Goal: Transaction & Acquisition: Purchase product/service

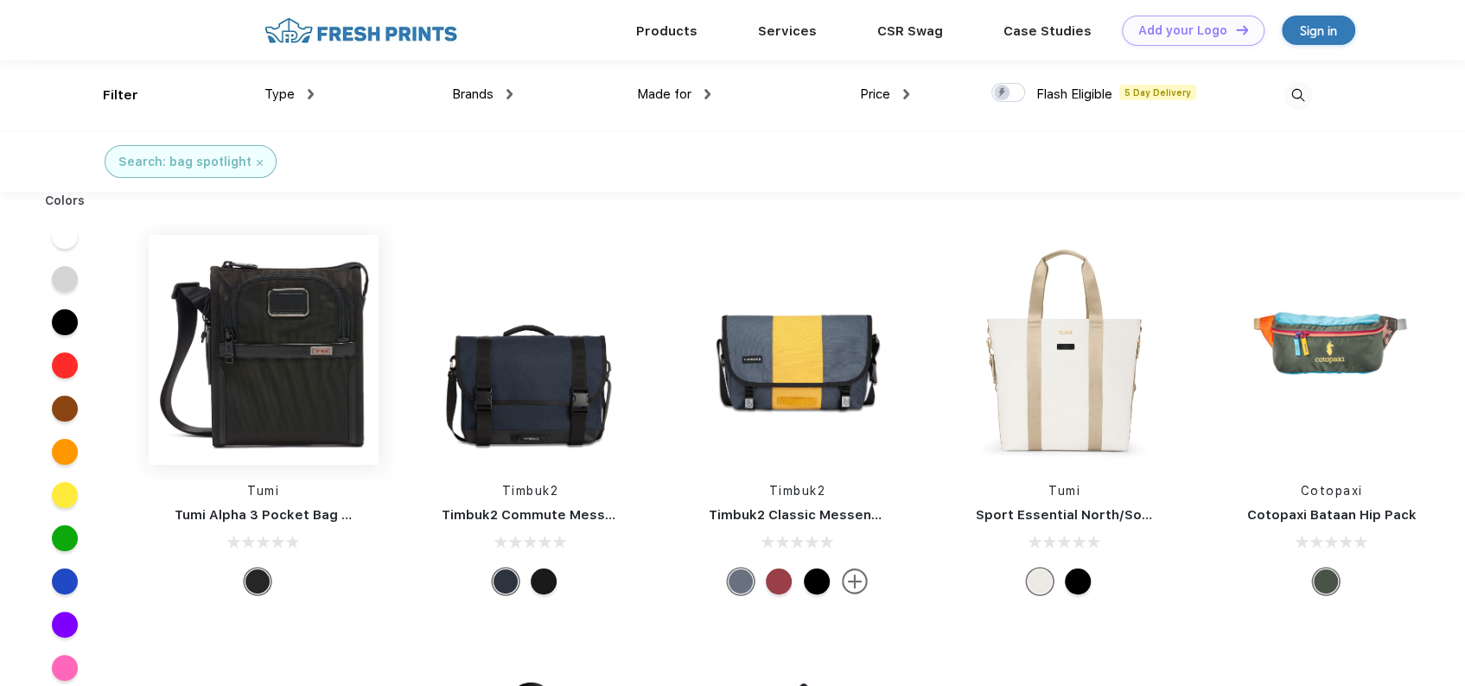
click at [277, 322] on img at bounding box center [264, 350] width 230 height 230
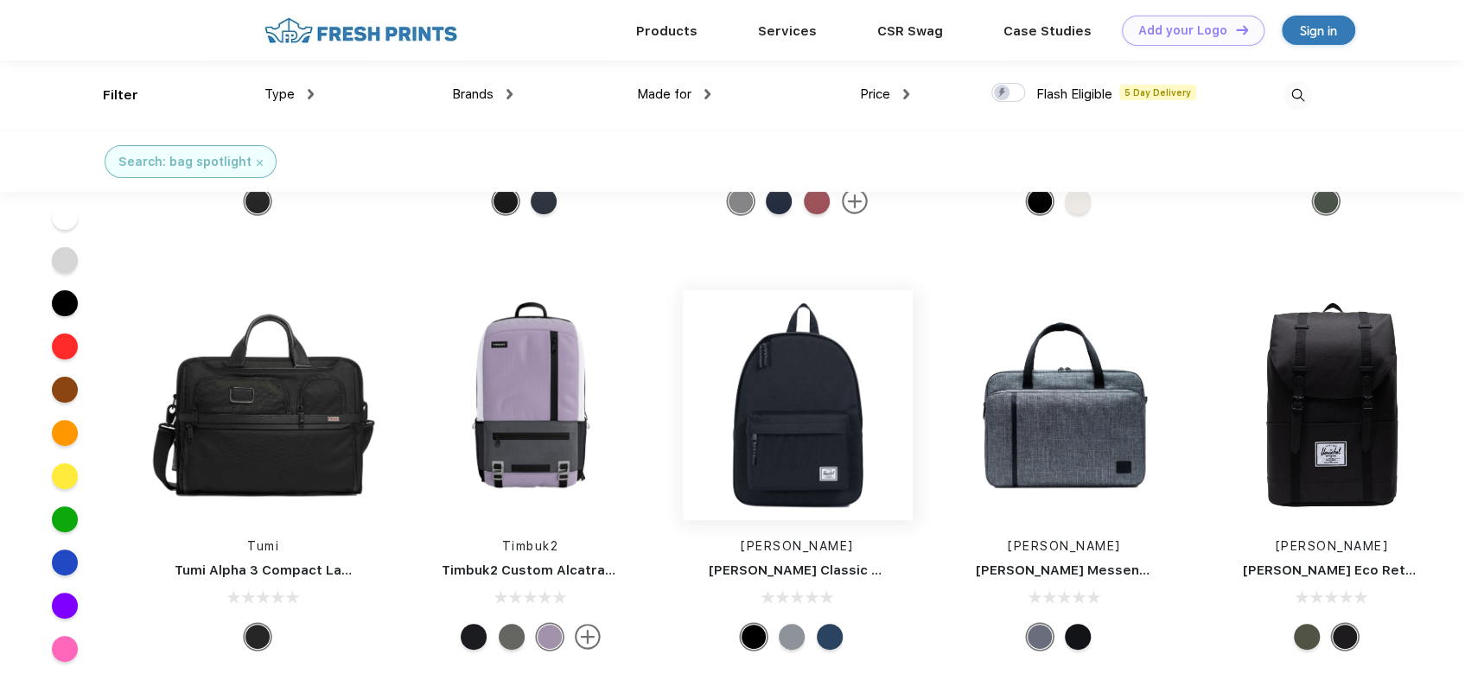
scroll to position [173, 0]
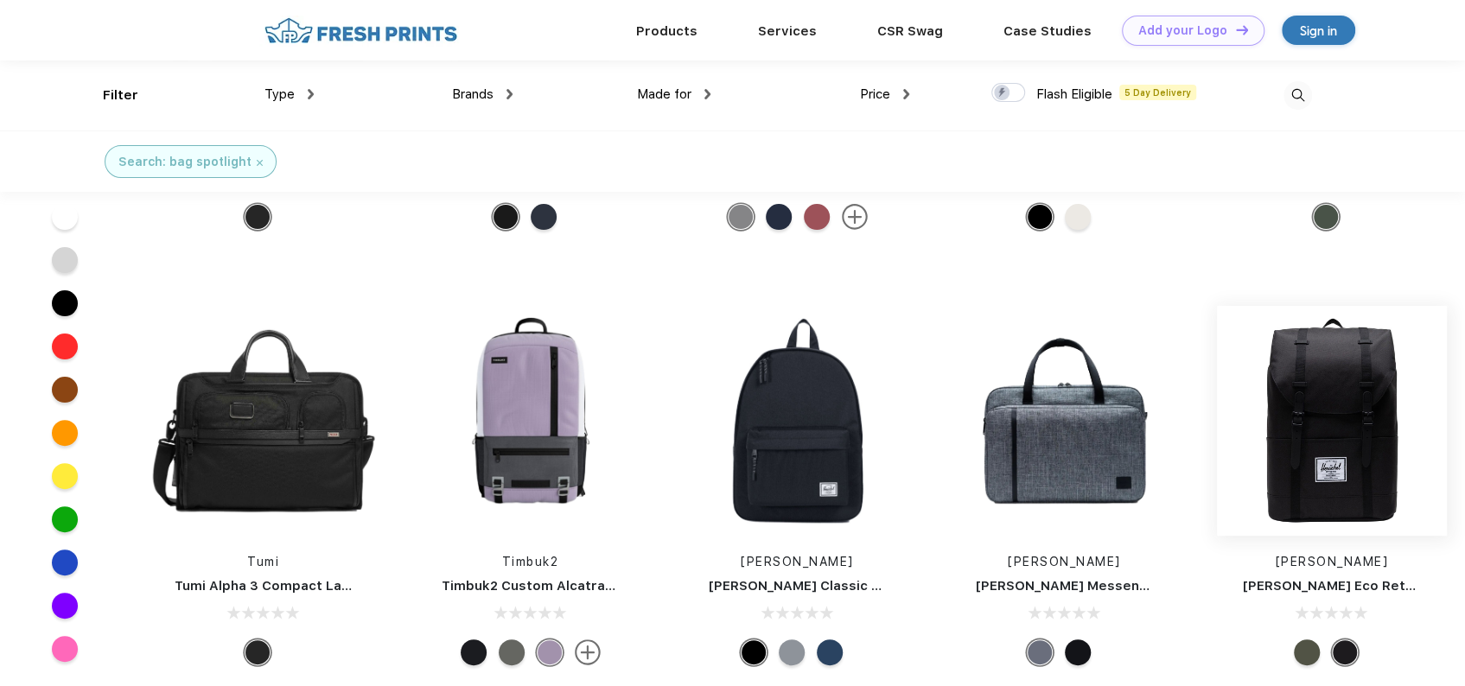
click at [1302, 426] on img at bounding box center [1332, 421] width 230 height 230
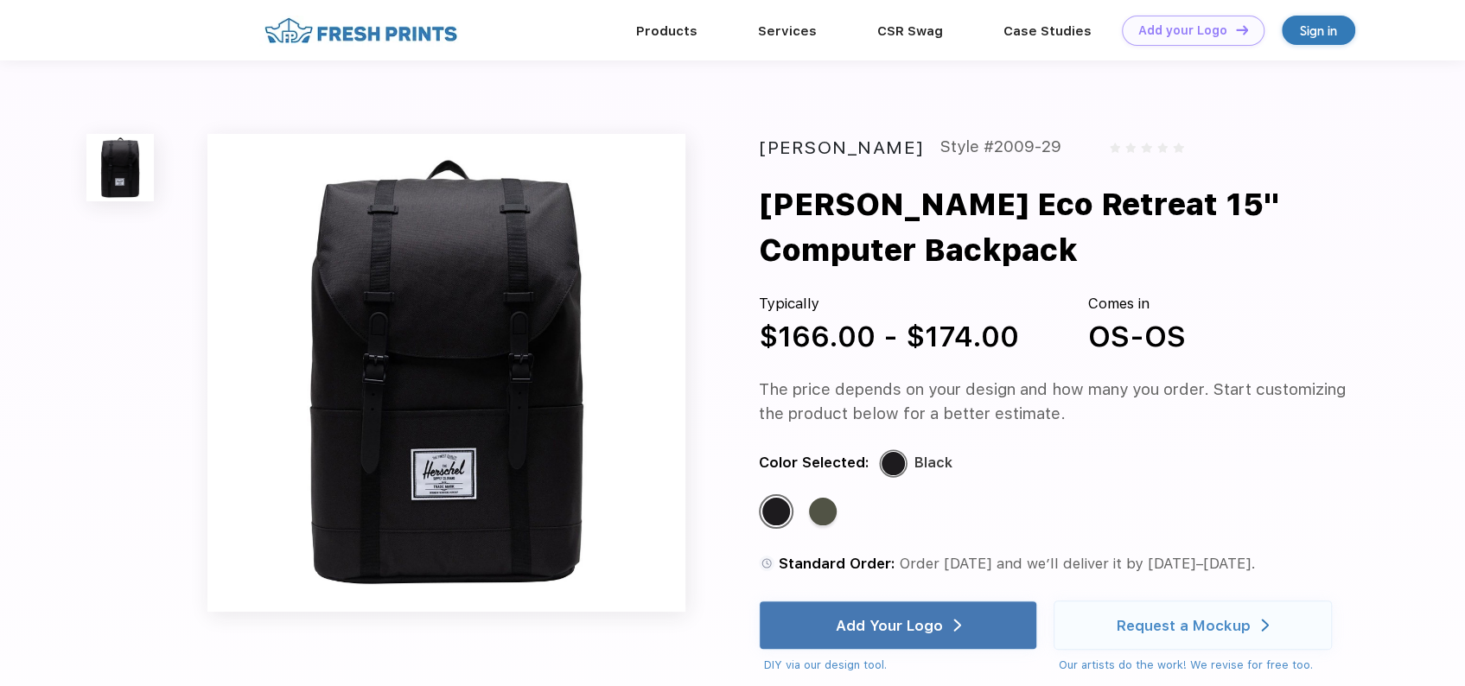
scroll to position [173, 0]
